Goal: Information Seeking & Learning: Learn about a topic

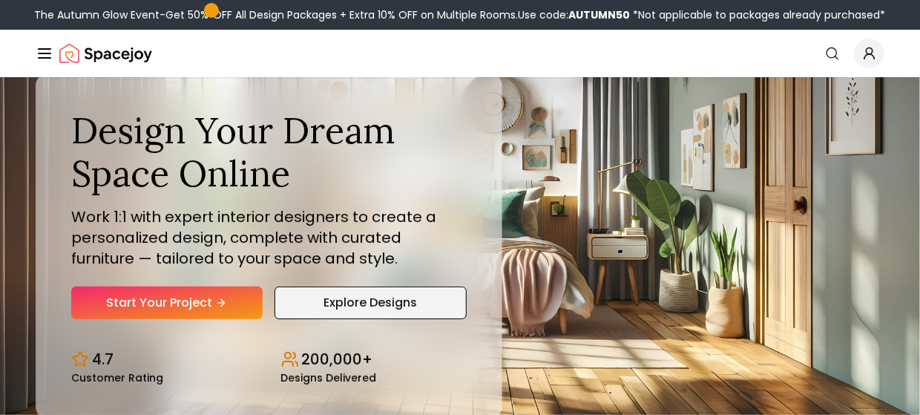
click at [413, 298] on link "Explore Designs" at bounding box center [371, 302] width 193 height 33
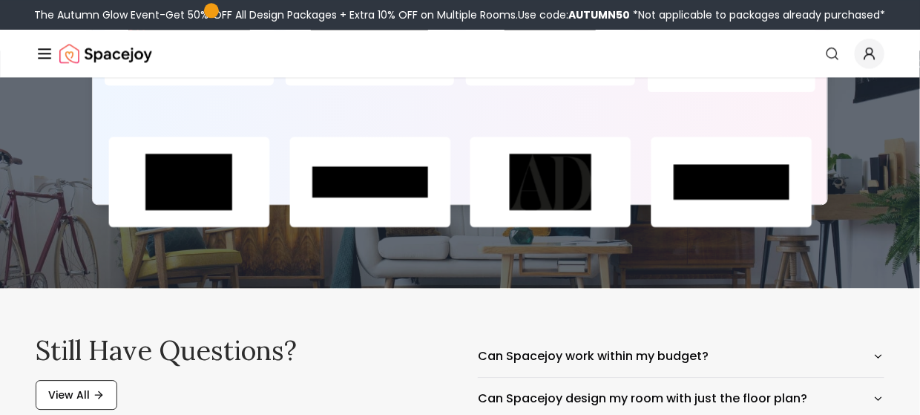
scroll to position [6678, 0]
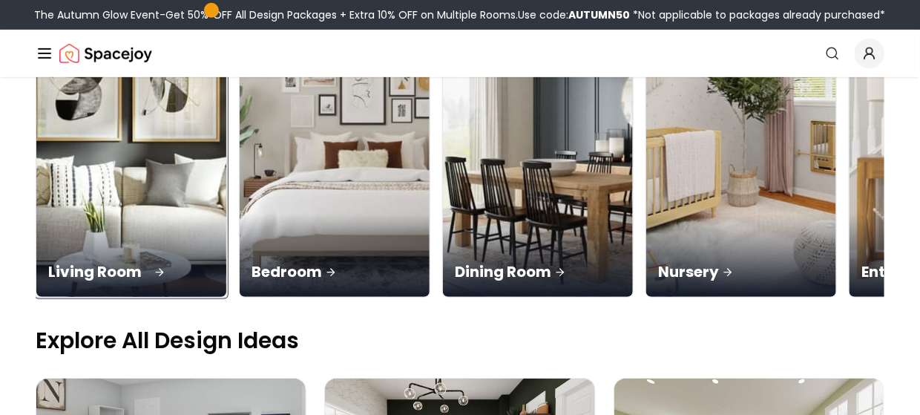
click at [124, 214] on div "Living Room" at bounding box center [131, 255] width 190 height 83
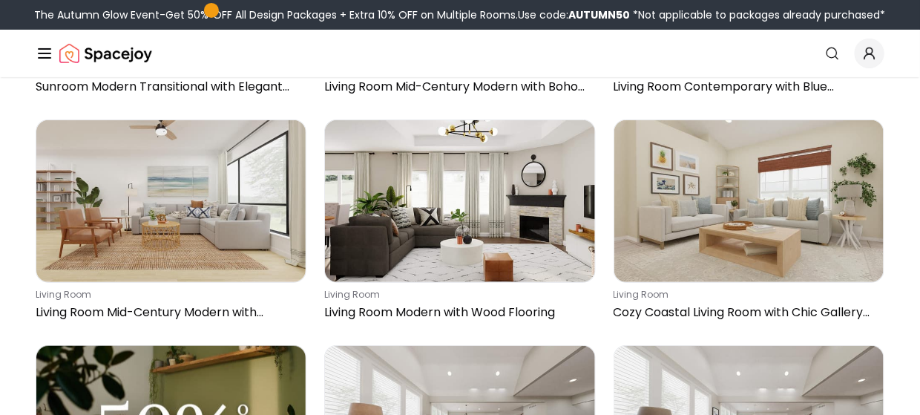
scroll to position [9151, 0]
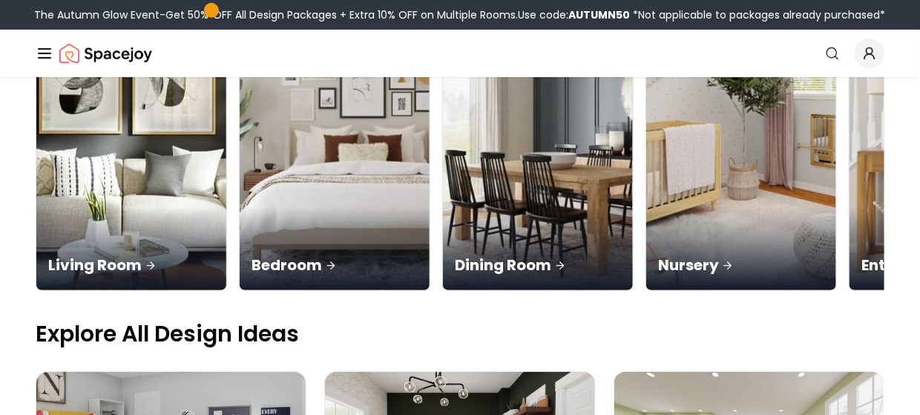
scroll to position [277, 0]
